Goal: Information Seeking & Learning: Find specific page/section

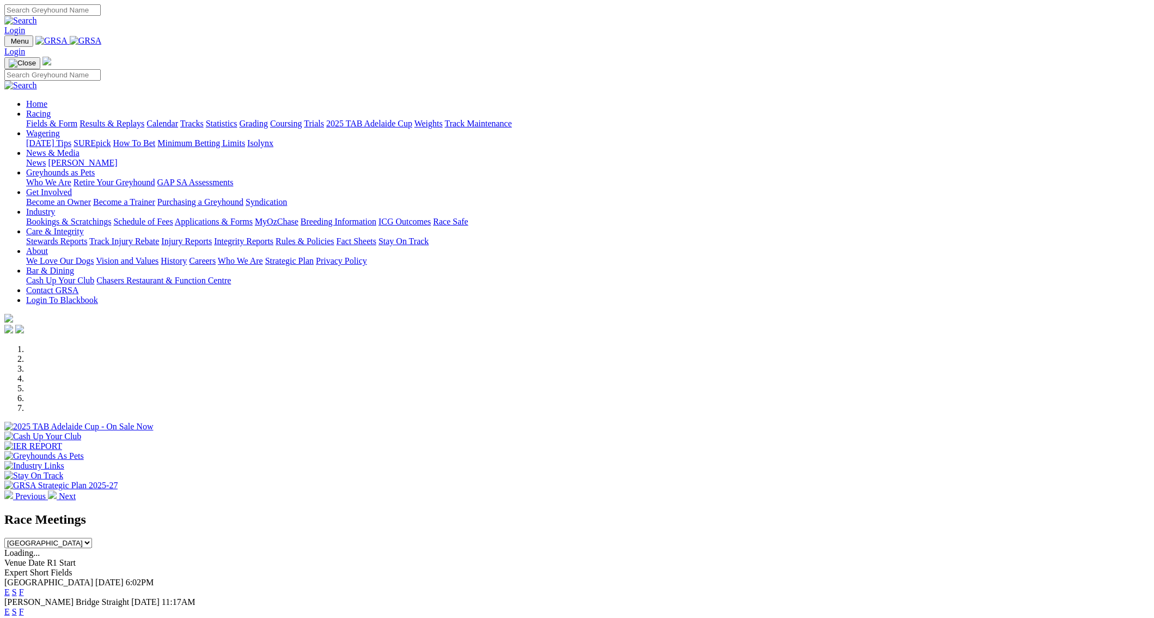
click at [144, 119] on link "Results & Replays" at bounding box center [112, 123] width 65 height 9
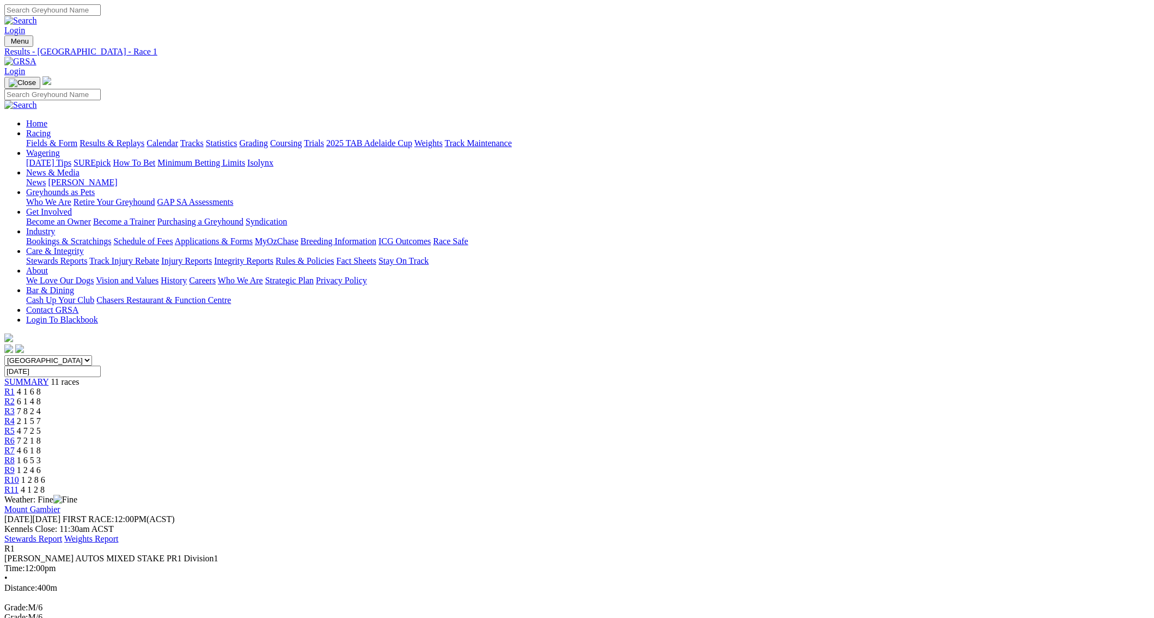
click at [15, 397] on span "R2" at bounding box center [9, 401] width 10 height 9
click at [15, 406] on span "R3" at bounding box center [9, 410] width 10 height 9
click at [41, 416] on span "2 1 5 7" at bounding box center [29, 420] width 24 height 9
click at [41, 426] on span "4 7 2 5" at bounding box center [29, 430] width 24 height 9
click at [41, 436] on span "7 2 1 8" at bounding box center [29, 440] width 24 height 9
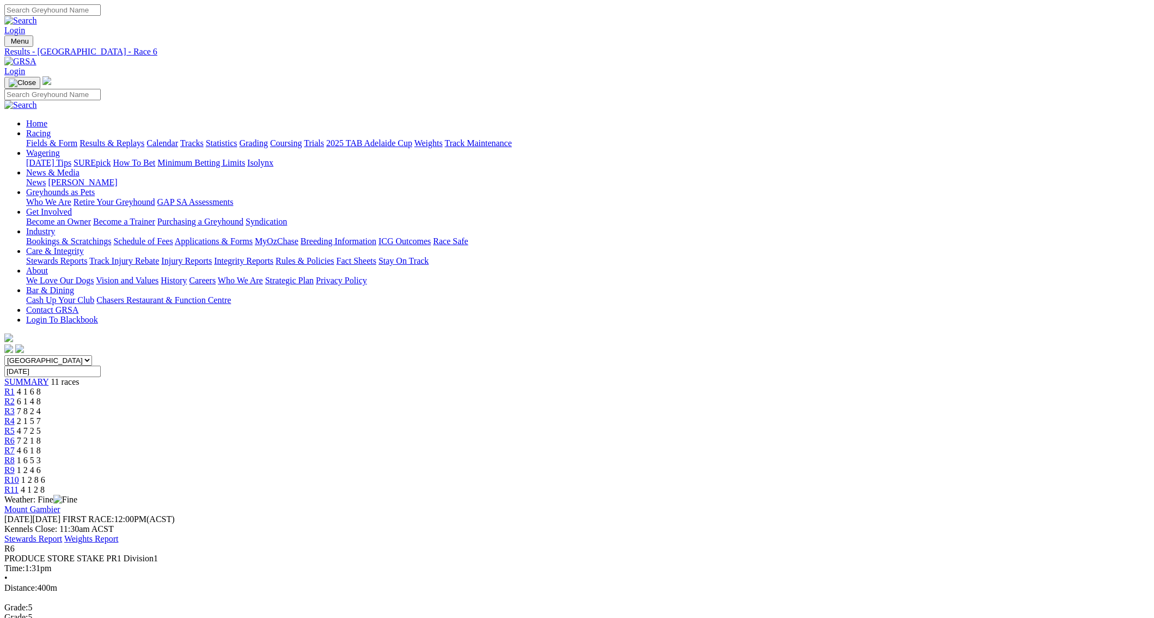
click at [15, 446] on span "R7" at bounding box center [9, 450] width 10 height 9
click at [15, 455] on span "R8" at bounding box center [9, 459] width 10 height 9
click at [15, 465] on span "R9" at bounding box center [9, 469] width 10 height 9
click at [19, 475] on span "R10" at bounding box center [11, 479] width 15 height 9
click at [19, 485] on span "R11" at bounding box center [11, 489] width 14 height 9
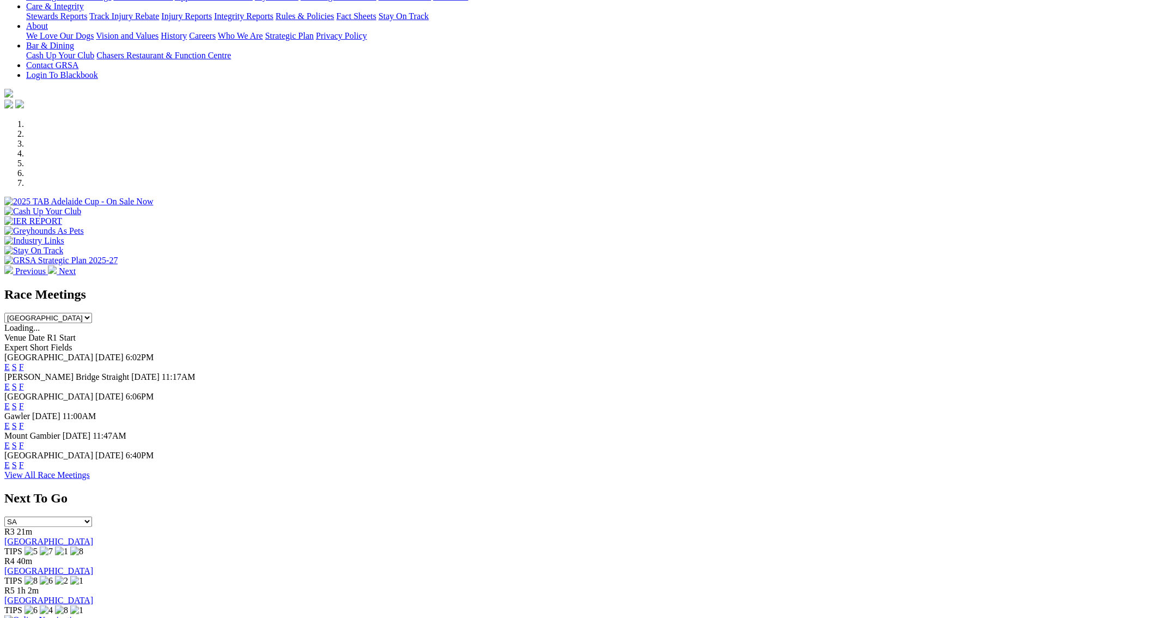
scroll to position [254, 0]
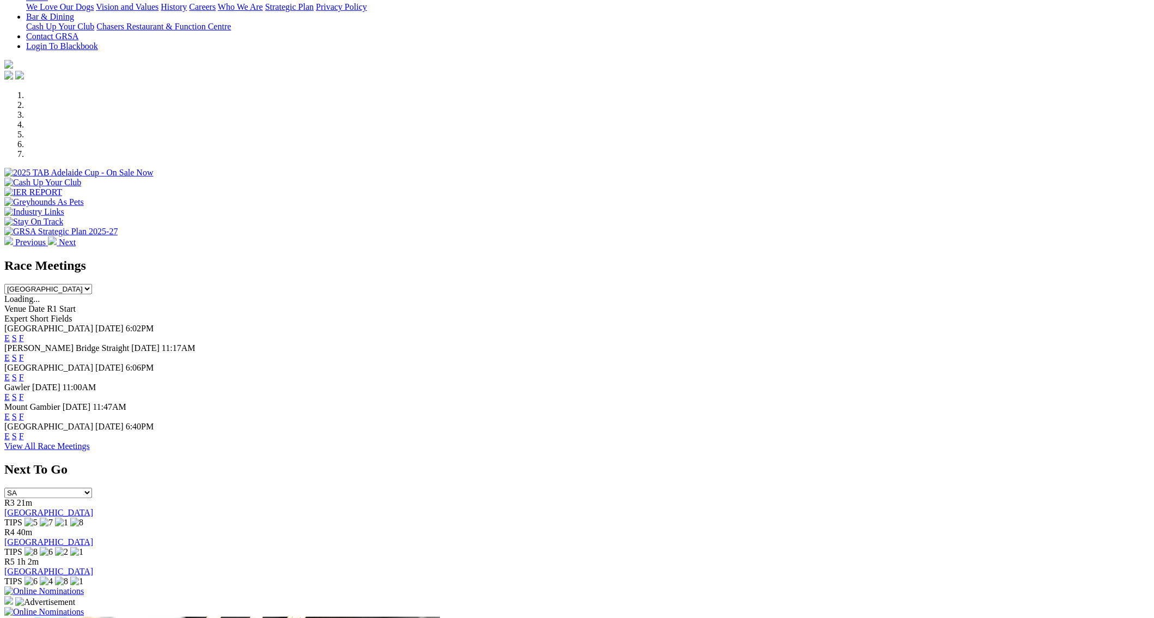
click at [84, 586] on img at bounding box center [44, 591] width 80 height 10
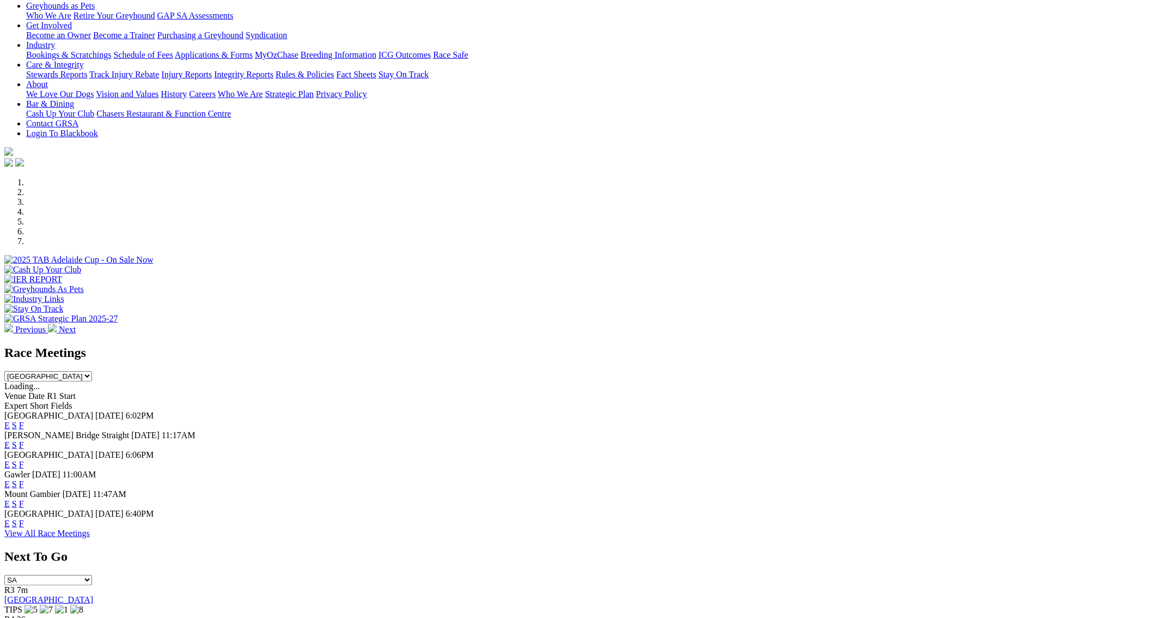
scroll to position [217, 0]
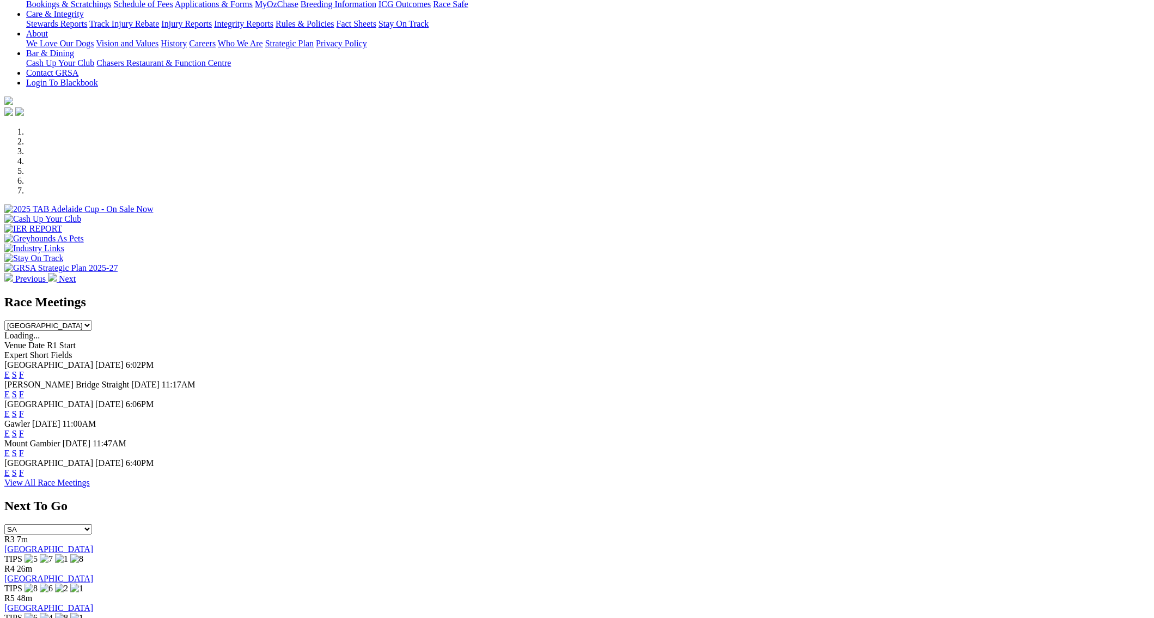
click at [24, 448] on link "F" at bounding box center [21, 452] width 5 height 9
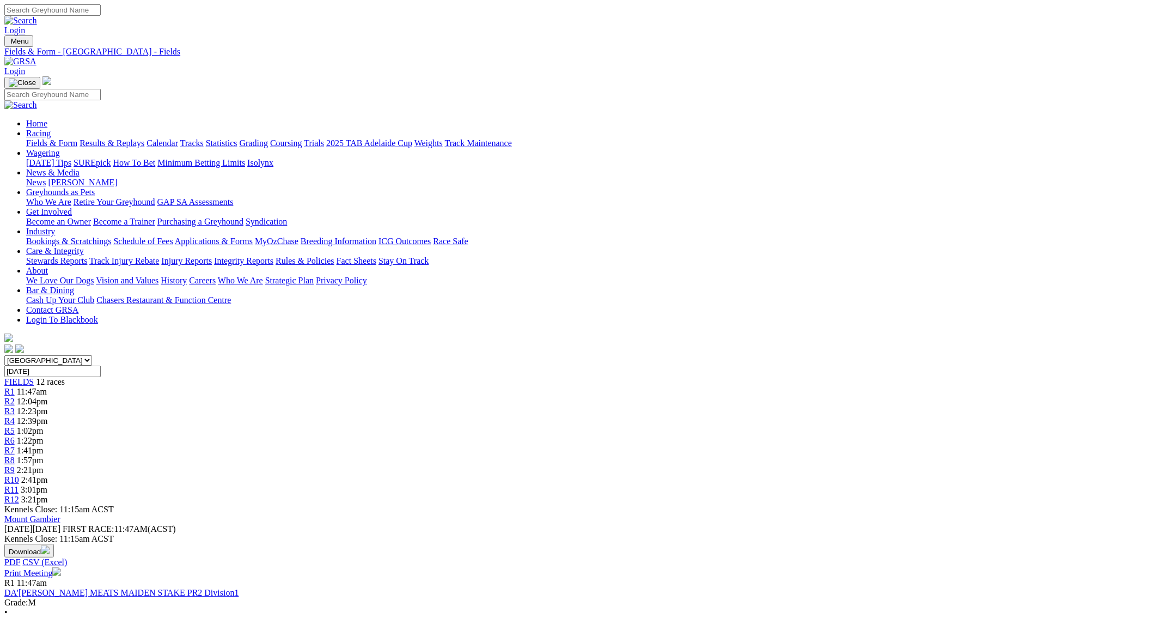
click at [55, 227] on link "Industry" at bounding box center [40, 231] width 29 height 9
click at [173, 236] on link "Schedule of Fees" at bounding box center [142, 240] width 59 height 9
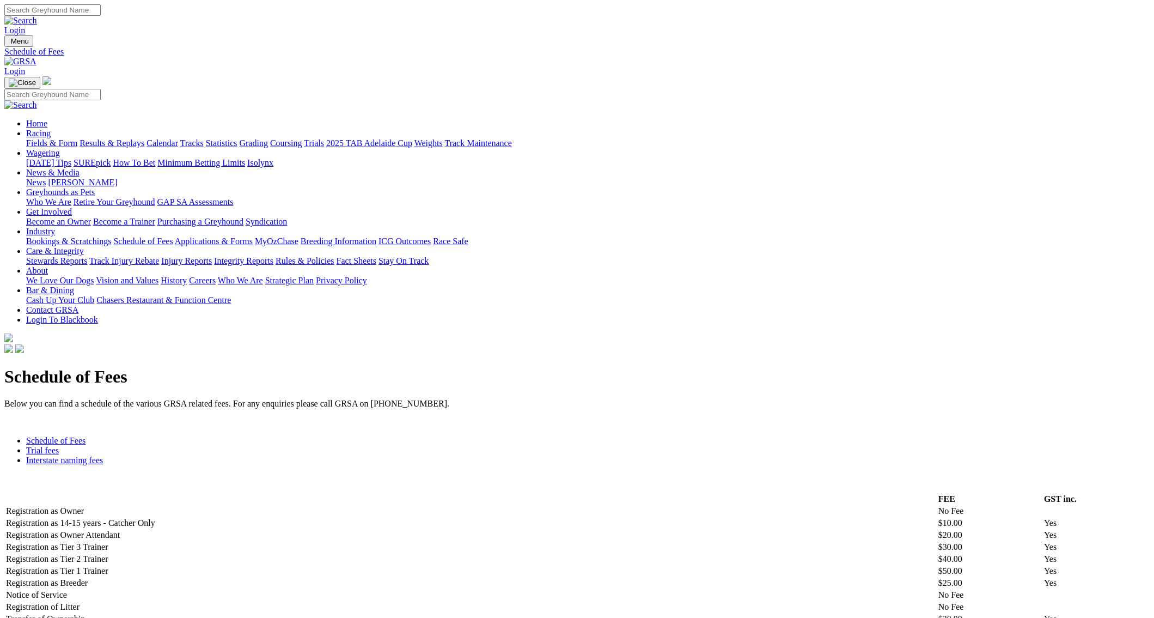
click at [80, 168] on link "News & Media" at bounding box center [52, 172] width 53 height 9
